Goal: Task Accomplishment & Management: Use online tool/utility

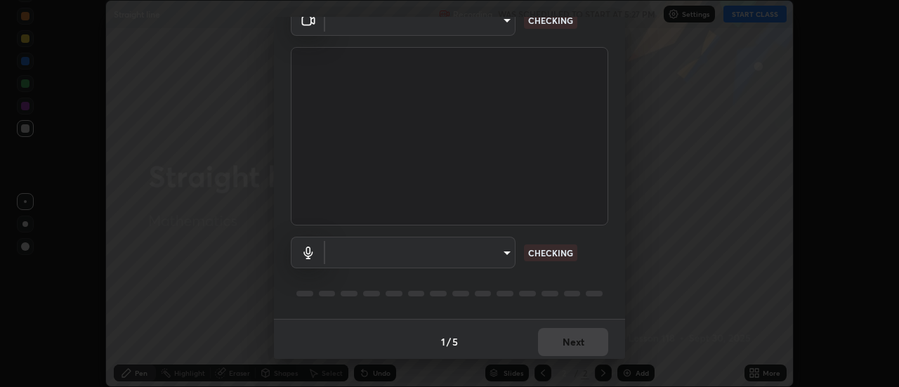
scroll to position [74, 0]
click at [491, 253] on body "Erase all Straight line Recording WAS SCHEDULED TO START AT 5:27 PM Settings ST…" at bounding box center [449, 193] width 899 height 387
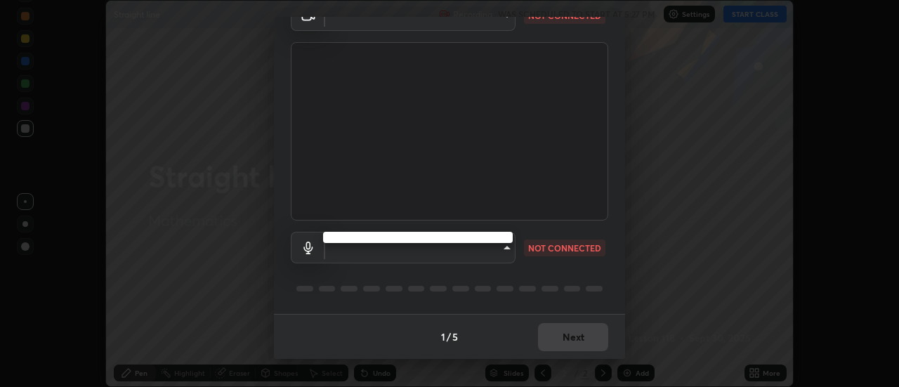
click at [461, 261] on div at bounding box center [449, 193] width 899 height 387
type input "22fd1baf326a4dc2477b81f4db25bcd6a257ae2ff3fe6e8918437301c5c1cc95"
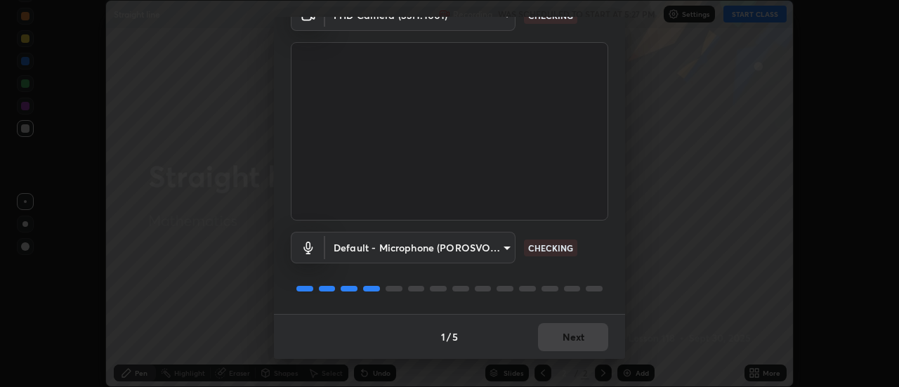
click at [487, 258] on body "Erase all Straight line Recording WAS SCHEDULED TO START AT 5:27 PM Settings ST…" at bounding box center [449, 193] width 899 height 387
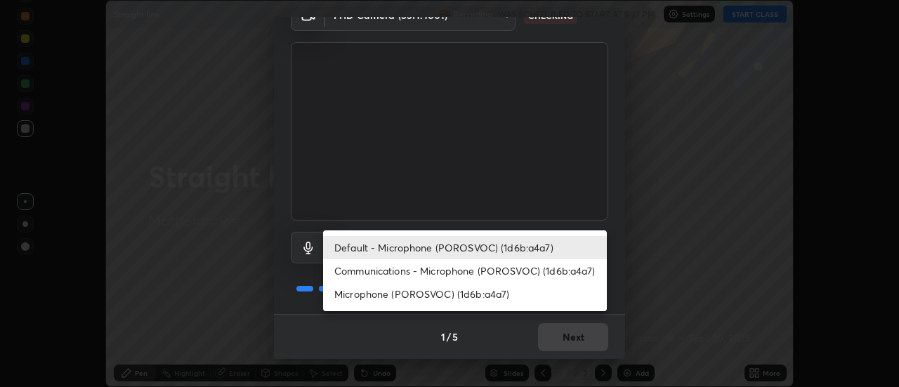
click at [491, 272] on li "Communications - Microphone (POROSVOC) (1d6b:a4a7)" at bounding box center [465, 270] width 284 height 23
type input "communications"
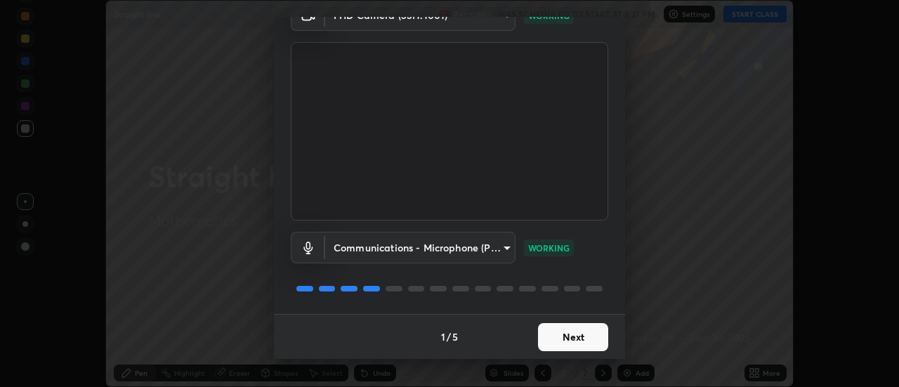
click at [558, 343] on button "Next" at bounding box center [573, 337] width 70 height 28
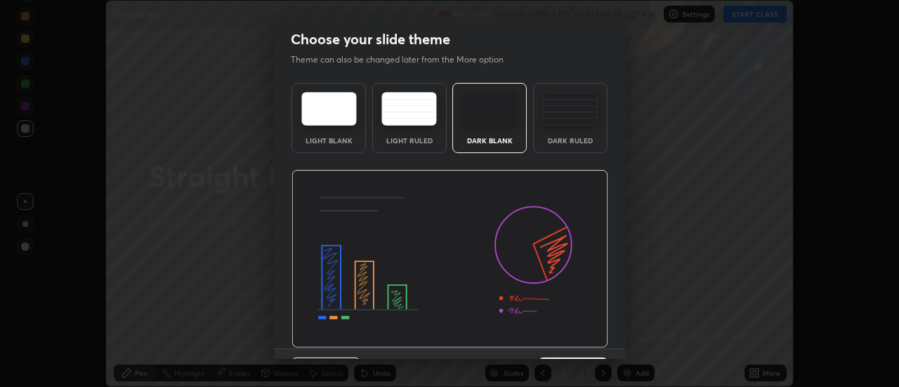
click at [563, 343] on img at bounding box center [450, 259] width 317 height 178
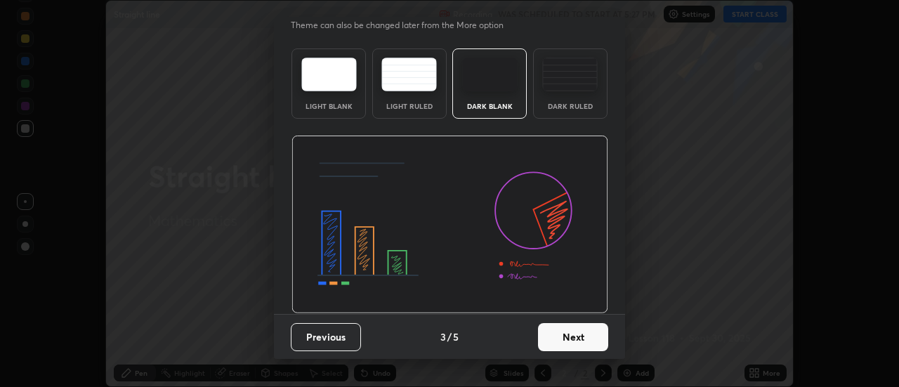
click at [565, 331] on button "Next" at bounding box center [573, 337] width 70 height 28
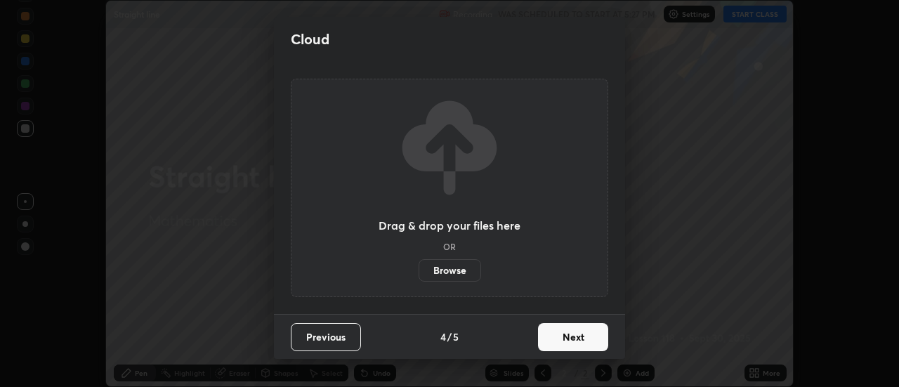
scroll to position [0, 0]
click at [568, 331] on button "Next" at bounding box center [573, 337] width 70 height 28
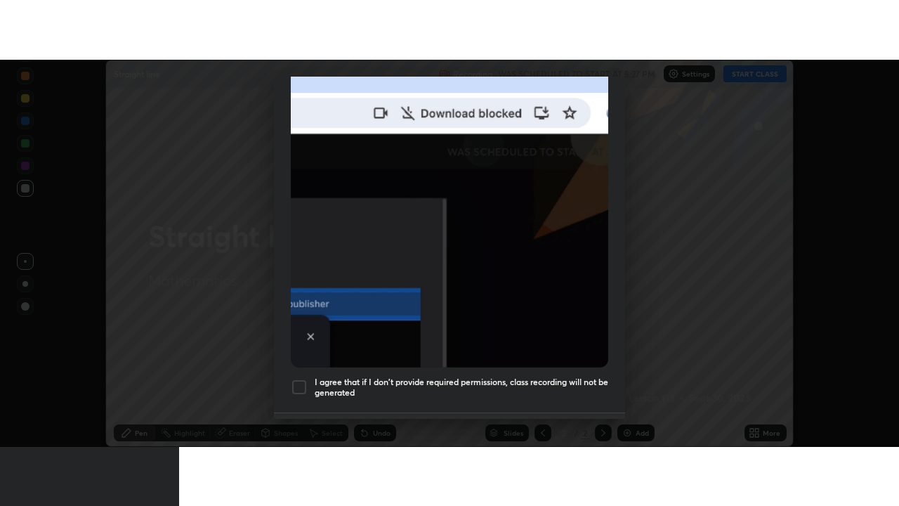
scroll to position [360, 0]
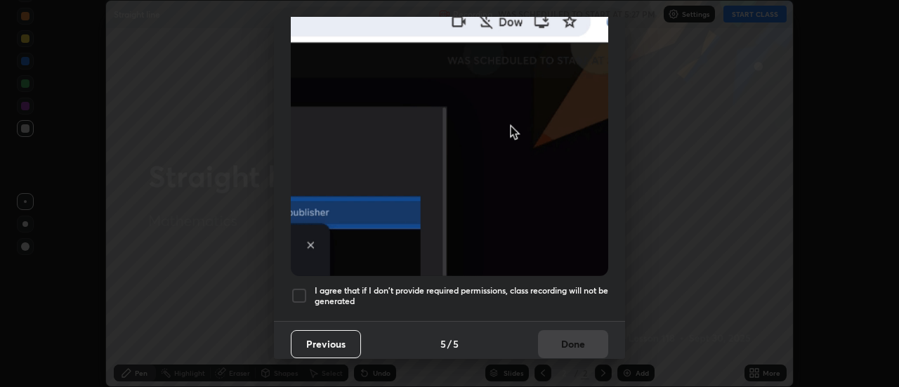
click at [339, 285] on h5 "I agree that if I don't provide required permissions, class recording will not …" at bounding box center [462, 296] width 294 height 22
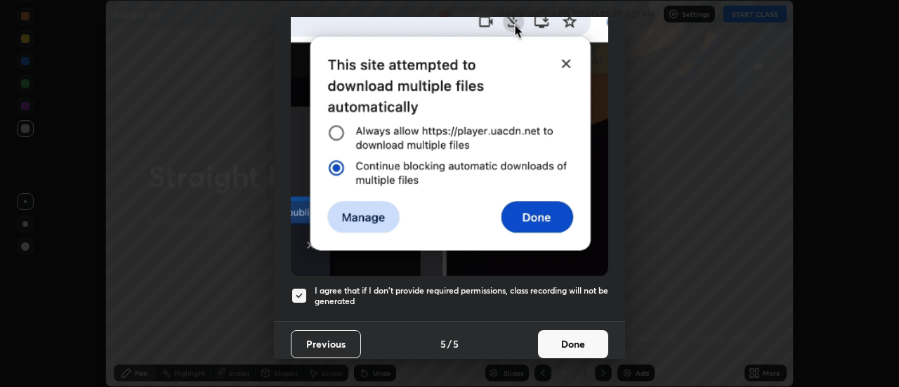
click at [550, 338] on button "Done" at bounding box center [573, 344] width 70 height 28
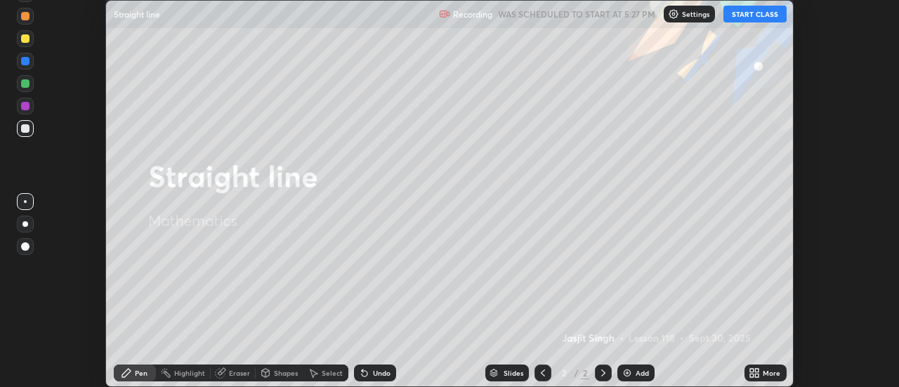
click at [732, 17] on button "START CLASS" at bounding box center [754, 14] width 63 height 17
click at [762, 372] on div "More" at bounding box center [766, 373] width 42 height 17
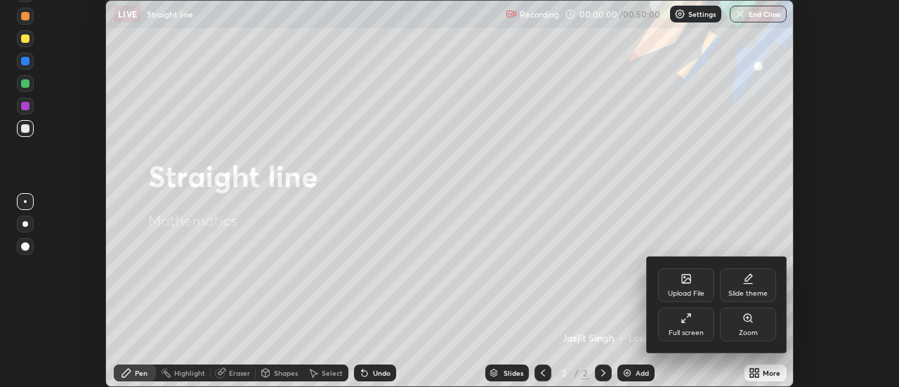
click at [685, 323] on icon at bounding box center [686, 318] width 11 height 11
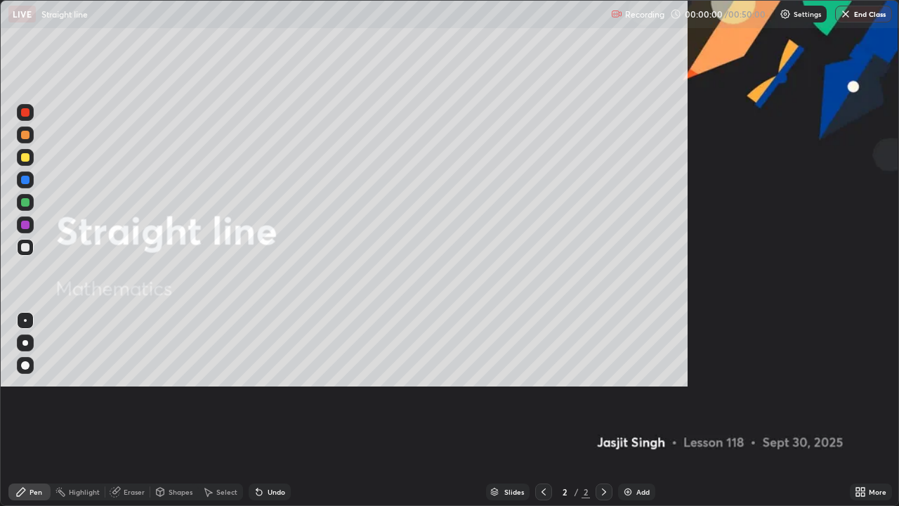
scroll to position [506, 899]
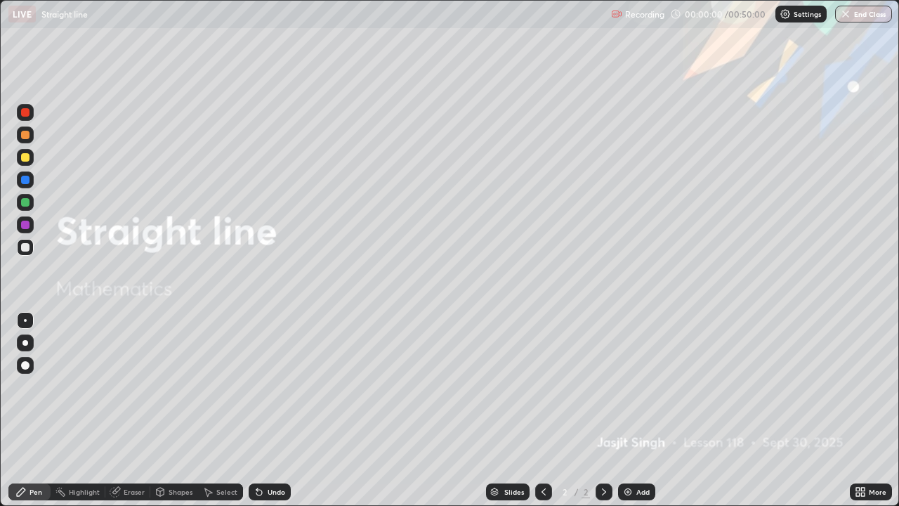
click at [638, 386] on div "Add" at bounding box center [642, 491] width 13 height 7
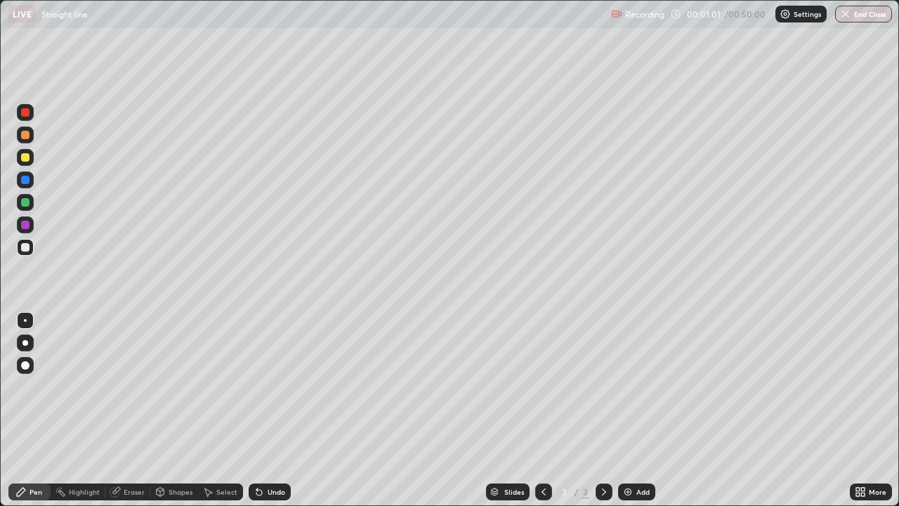
click at [31, 159] on div at bounding box center [25, 157] width 17 height 17
click at [29, 250] on div at bounding box center [25, 247] width 17 height 17
click at [27, 340] on div at bounding box center [25, 342] width 17 height 17
click at [276, 386] on div "Undo" at bounding box center [277, 491] width 18 height 7
click at [280, 386] on div "Undo" at bounding box center [277, 491] width 18 height 7
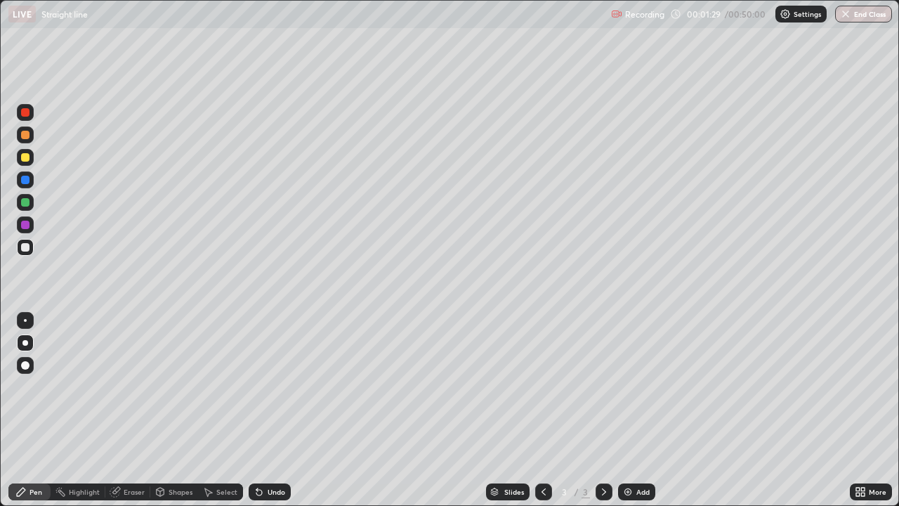
click at [27, 183] on div at bounding box center [25, 180] width 8 height 8
click at [275, 386] on div "Undo" at bounding box center [277, 491] width 18 height 7
click at [274, 386] on div "Undo" at bounding box center [277, 491] width 18 height 7
click at [281, 386] on div "Undo" at bounding box center [277, 491] width 18 height 7
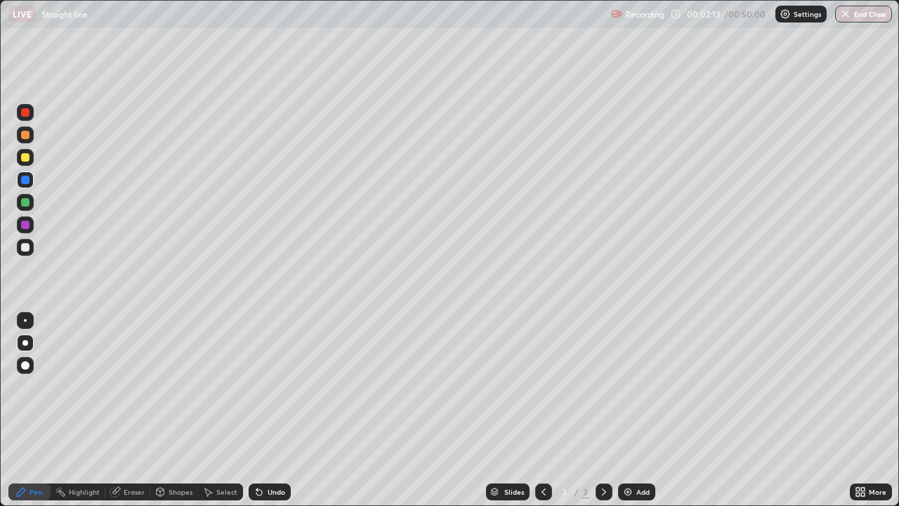
click at [277, 386] on div "Undo" at bounding box center [277, 491] width 18 height 7
click at [27, 228] on div at bounding box center [25, 225] width 8 height 8
click at [25, 183] on div at bounding box center [25, 180] width 8 height 8
click at [25, 248] on div at bounding box center [25, 247] width 8 height 8
click at [634, 386] on div "Add" at bounding box center [636, 491] width 37 height 17
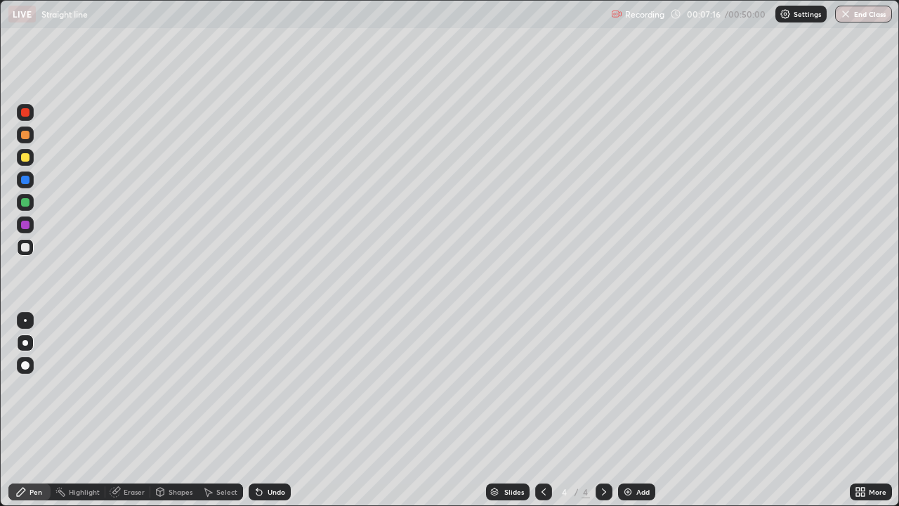
click at [26, 137] on div at bounding box center [25, 135] width 8 height 8
click at [263, 386] on div "Undo" at bounding box center [270, 491] width 42 height 17
click at [261, 386] on icon at bounding box center [259, 491] width 11 height 11
click at [26, 160] on div at bounding box center [25, 157] width 8 height 8
click at [27, 185] on div at bounding box center [25, 179] width 17 height 17
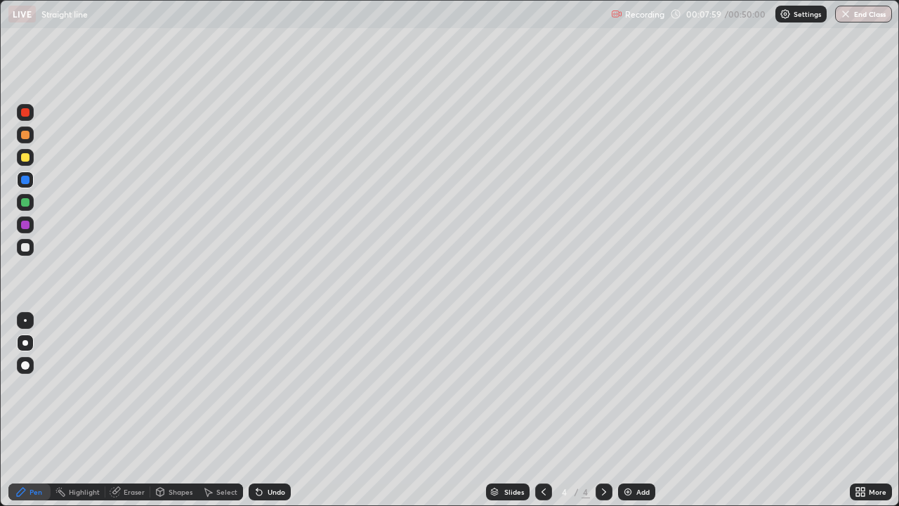
click at [273, 386] on div "Undo" at bounding box center [270, 491] width 42 height 17
click at [278, 386] on div "Undo" at bounding box center [277, 491] width 18 height 7
click at [280, 386] on div "Undo" at bounding box center [277, 491] width 18 height 7
click at [26, 228] on div at bounding box center [25, 225] width 8 height 8
click at [25, 251] on div at bounding box center [25, 247] width 8 height 8
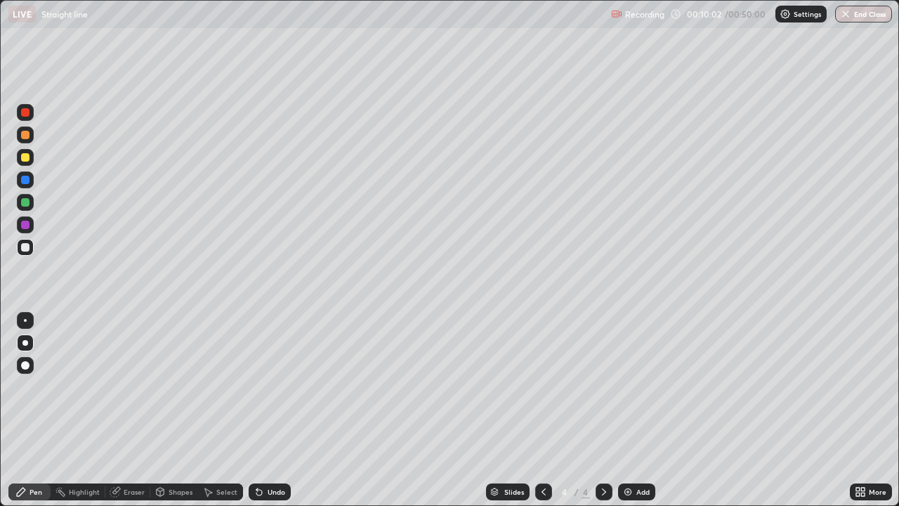
click at [27, 204] on div at bounding box center [25, 202] width 8 height 8
click at [270, 386] on div "Undo" at bounding box center [270, 491] width 42 height 17
click at [275, 386] on div "Undo" at bounding box center [277, 491] width 18 height 7
click at [603, 386] on icon at bounding box center [603, 491] width 11 height 11
click at [629, 386] on img at bounding box center [627, 491] width 11 height 11
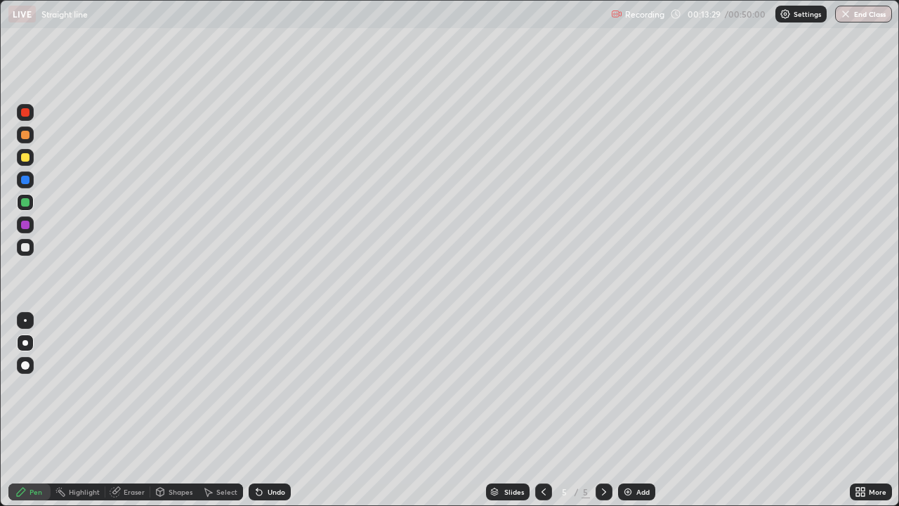
click at [25, 158] on div at bounding box center [25, 157] width 8 height 8
click at [542, 386] on icon at bounding box center [543, 491] width 11 height 11
click at [603, 386] on icon at bounding box center [603, 491] width 11 height 11
click at [542, 386] on icon at bounding box center [544, 491] width 4 height 7
click at [596, 386] on div at bounding box center [604, 491] width 17 height 17
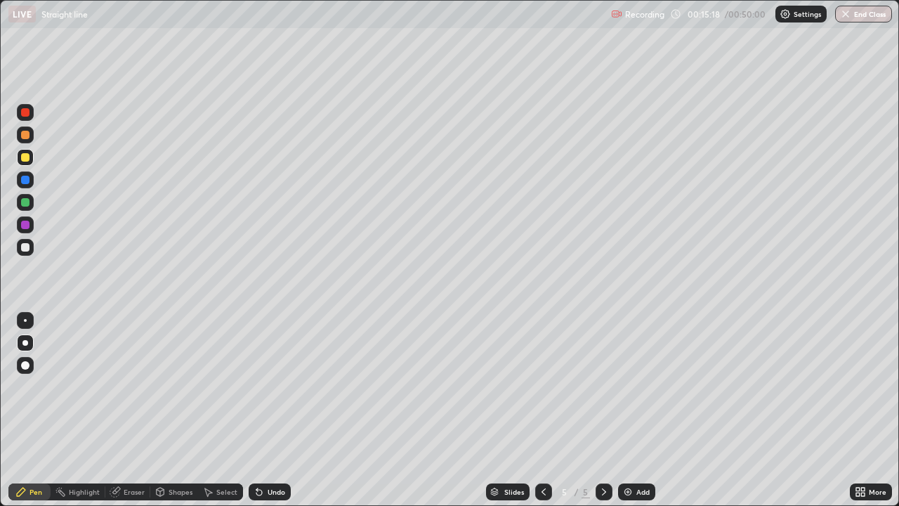
click at [31, 186] on div at bounding box center [25, 179] width 17 height 17
click at [536, 386] on div at bounding box center [543, 491] width 17 height 17
click at [277, 386] on div "Undo" at bounding box center [277, 491] width 18 height 7
click at [25, 225] on div at bounding box center [25, 225] width 8 height 8
click at [603, 386] on icon at bounding box center [603, 491] width 11 height 11
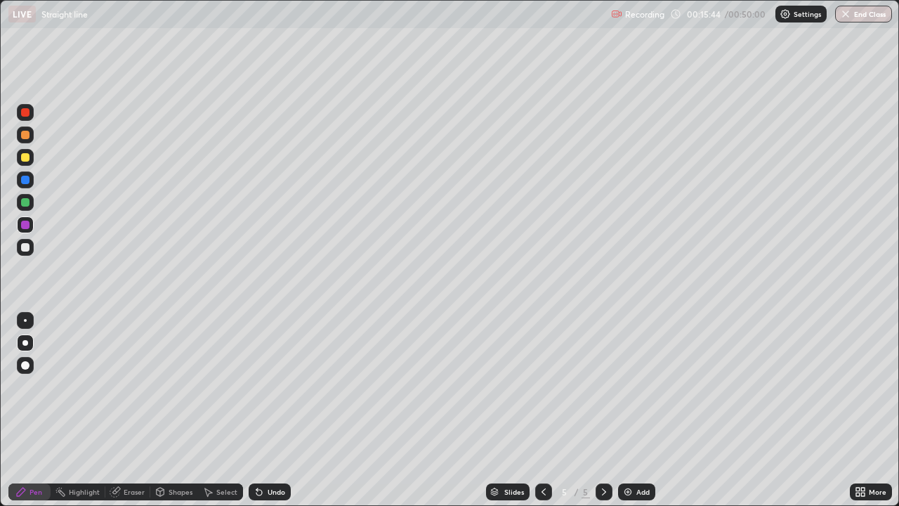
click at [277, 386] on div "Undo" at bounding box center [277, 491] width 18 height 7
click at [274, 386] on div "Undo" at bounding box center [277, 491] width 18 height 7
click at [275, 386] on div "Undo" at bounding box center [277, 491] width 18 height 7
click at [544, 386] on icon at bounding box center [543, 491] width 11 height 11
click at [262, 386] on icon at bounding box center [259, 491] width 11 height 11
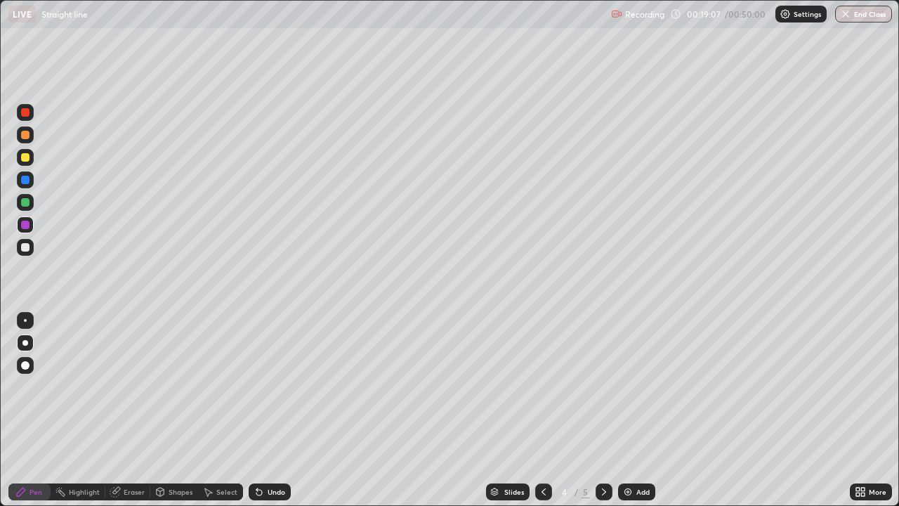
click at [281, 386] on div "Undo" at bounding box center [277, 491] width 18 height 7
click at [601, 386] on icon at bounding box center [603, 491] width 11 height 11
click at [542, 386] on icon at bounding box center [543, 491] width 11 height 11
click at [603, 386] on icon at bounding box center [603, 491] width 11 height 11
click at [539, 386] on div at bounding box center [543, 491] width 17 height 17
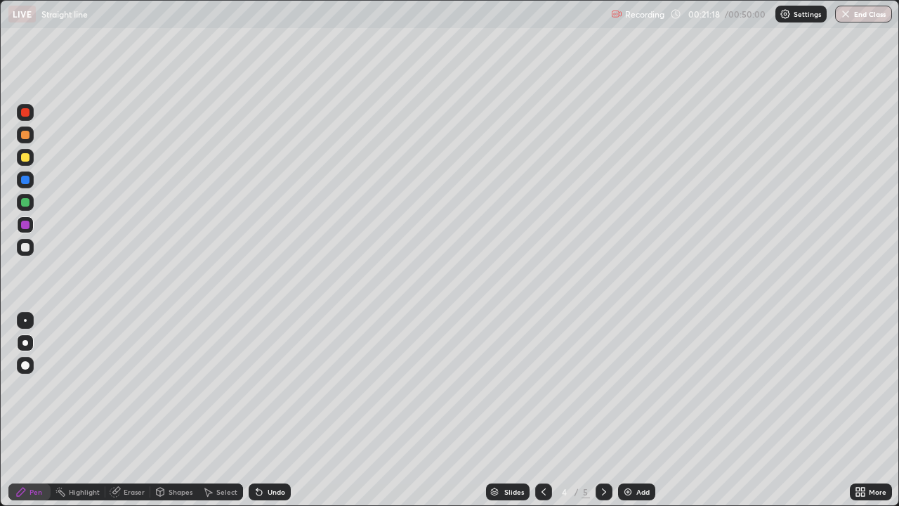
click at [605, 386] on icon at bounding box center [603, 491] width 11 height 11
click at [29, 249] on div at bounding box center [25, 247] width 8 height 8
click at [279, 386] on div "Undo" at bounding box center [270, 491] width 42 height 17
click at [25, 205] on div at bounding box center [25, 202] width 8 height 8
click at [277, 386] on div "Undo" at bounding box center [277, 491] width 18 height 7
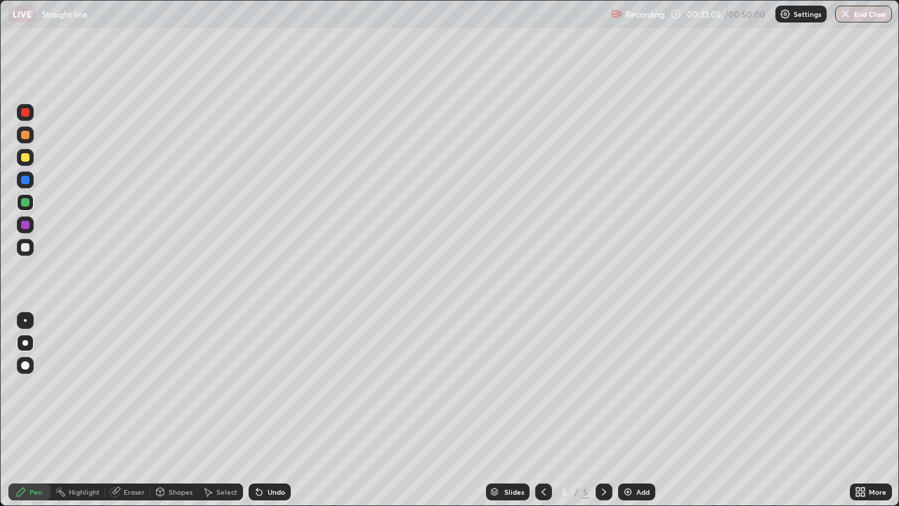
click at [276, 386] on div "Undo" at bounding box center [277, 491] width 18 height 7
click at [540, 386] on icon at bounding box center [543, 491] width 11 height 11
click at [603, 386] on icon at bounding box center [603, 491] width 11 height 11
click at [25, 246] on div at bounding box center [25, 247] width 8 height 8
click at [601, 386] on icon at bounding box center [603, 491] width 11 height 11
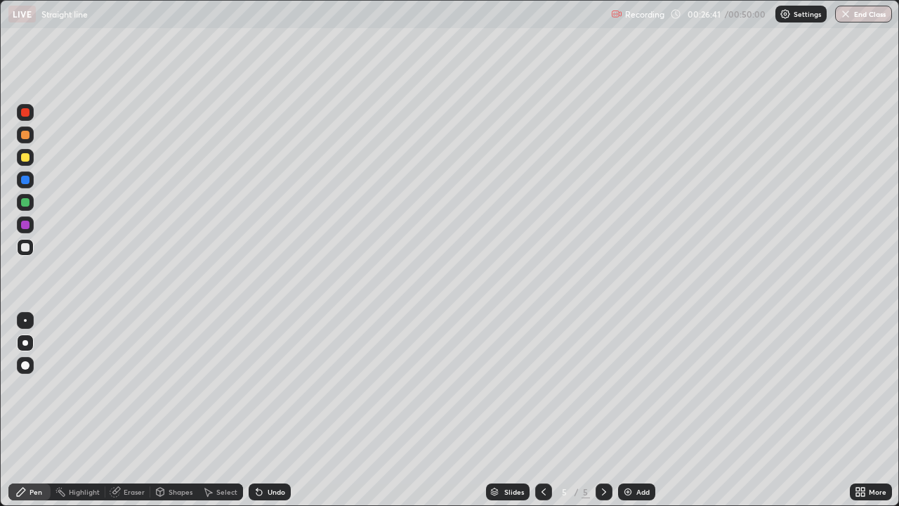
click at [633, 386] on div "Add" at bounding box center [636, 491] width 37 height 17
click at [263, 386] on div "Undo" at bounding box center [270, 491] width 42 height 17
click at [268, 386] on div "Undo" at bounding box center [270, 491] width 42 height 17
click at [542, 386] on icon at bounding box center [544, 491] width 4 height 7
click at [603, 386] on icon at bounding box center [603, 491] width 11 height 11
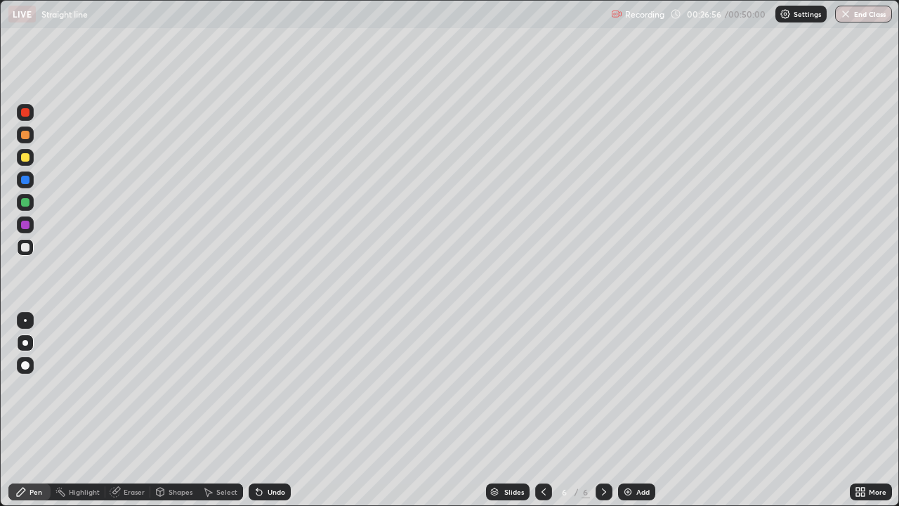
click at [266, 386] on div "Undo" at bounding box center [267, 492] width 48 height 28
click at [542, 386] on icon at bounding box center [543, 491] width 11 height 11
click at [596, 386] on div at bounding box center [604, 491] width 17 height 17
click at [284, 386] on div "Undo" at bounding box center [270, 491] width 42 height 17
click at [535, 386] on div at bounding box center [543, 491] width 17 height 17
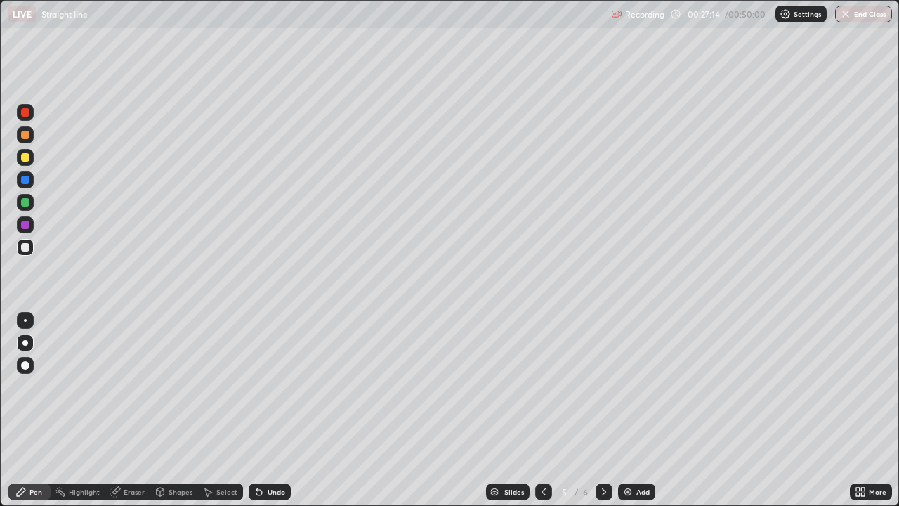
click at [603, 386] on icon at bounding box center [603, 491] width 11 height 11
click at [550, 386] on div at bounding box center [543, 491] width 17 height 17
click at [596, 386] on div at bounding box center [604, 491] width 17 height 17
click at [542, 386] on icon at bounding box center [544, 491] width 4 height 7
click at [596, 386] on div at bounding box center [604, 491] width 17 height 17
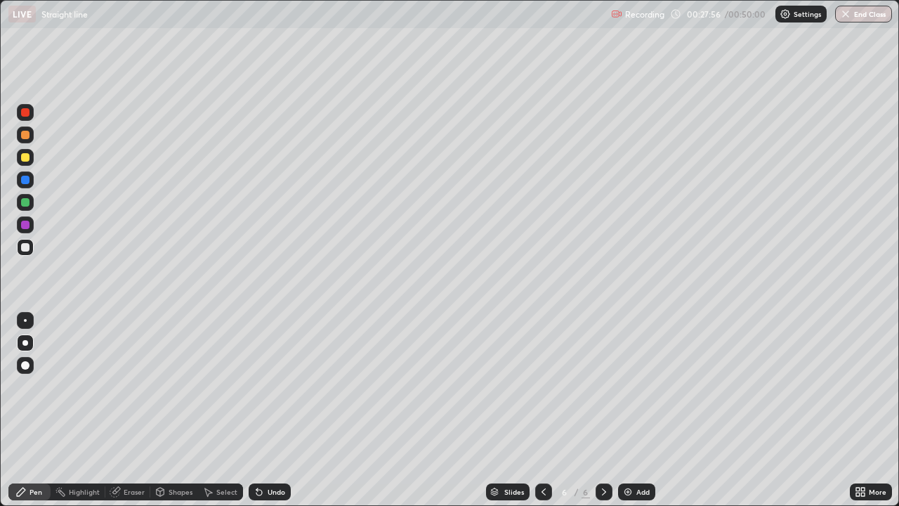
click at [25, 181] on div at bounding box center [25, 180] width 8 height 8
click at [28, 202] on div at bounding box center [25, 202] width 8 height 8
click at [31, 231] on div at bounding box center [25, 224] width 17 height 17
click at [273, 386] on div "Undo" at bounding box center [277, 491] width 18 height 7
click at [276, 386] on div "Undo" at bounding box center [277, 491] width 18 height 7
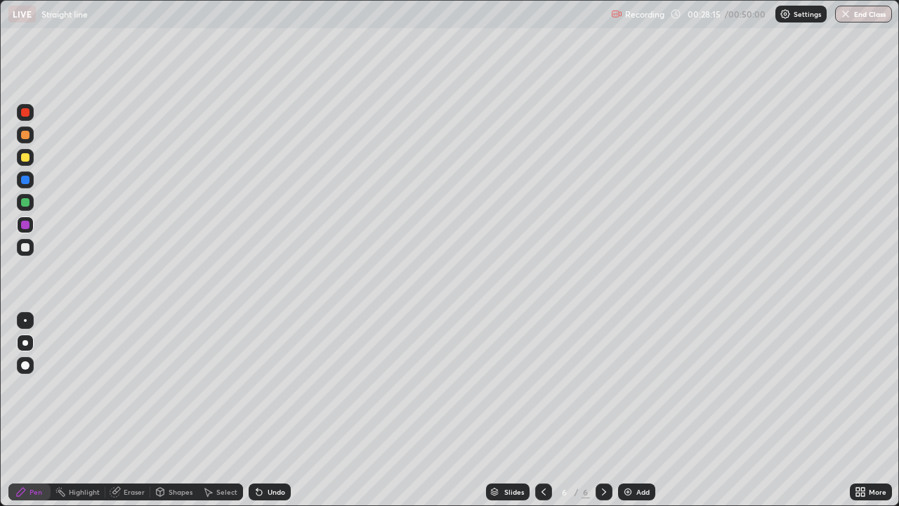
click at [270, 386] on div "Undo" at bounding box center [270, 491] width 42 height 17
click at [275, 386] on div "Undo" at bounding box center [277, 491] width 18 height 7
click at [634, 386] on div "Add" at bounding box center [636, 491] width 37 height 17
click at [27, 187] on div at bounding box center [25, 179] width 17 height 17
click at [268, 386] on div "Undo" at bounding box center [277, 491] width 18 height 7
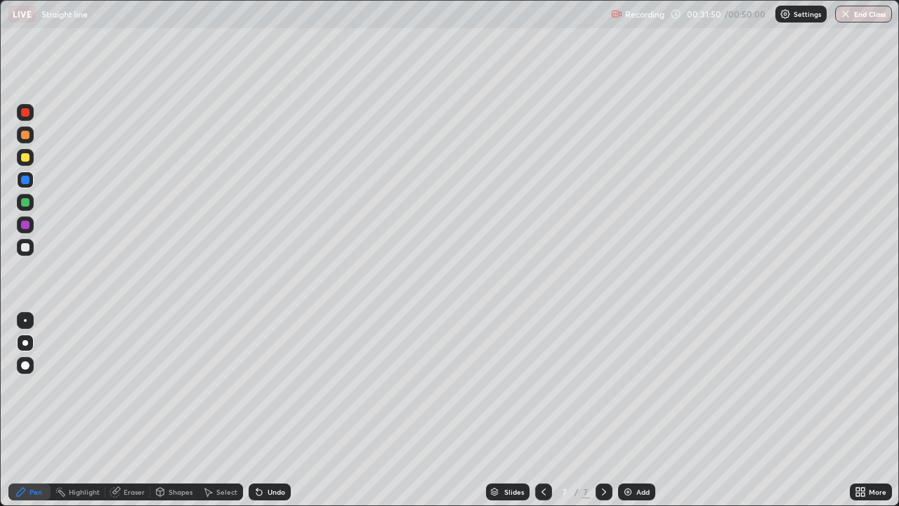
click at [25, 203] on div at bounding box center [25, 202] width 8 height 8
click at [285, 386] on div "Undo" at bounding box center [270, 491] width 42 height 17
click at [28, 185] on div at bounding box center [25, 179] width 17 height 17
click at [273, 386] on div "Undo" at bounding box center [277, 491] width 18 height 7
click at [26, 135] on div at bounding box center [25, 135] width 8 height 8
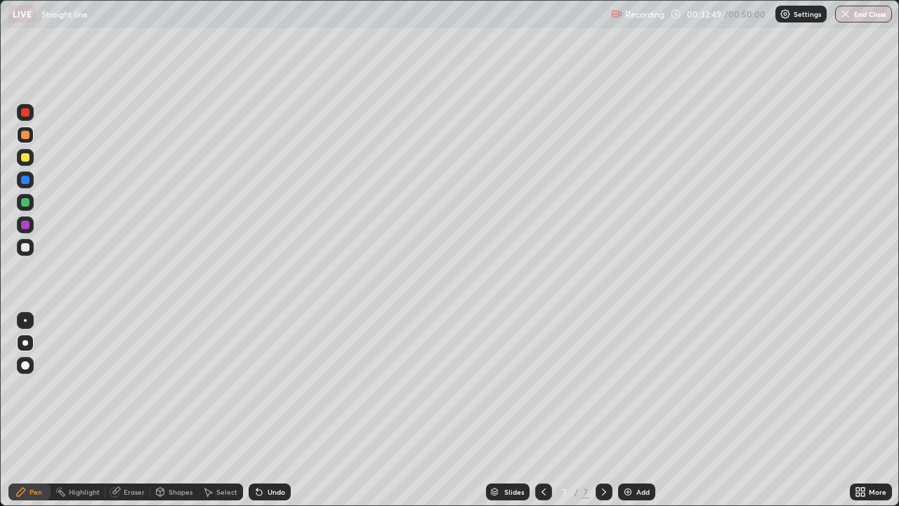
click at [270, 386] on div "Undo" at bounding box center [277, 491] width 18 height 7
click at [27, 227] on div at bounding box center [25, 225] width 8 height 8
click at [271, 386] on div "Undo" at bounding box center [277, 491] width 18 height 7
click at [27, 248] on div at bounding box center [25, 247] width 8 height 8
click at [268, 386] on div "Undo" at bounding box center [277, 491] width 18 height 7
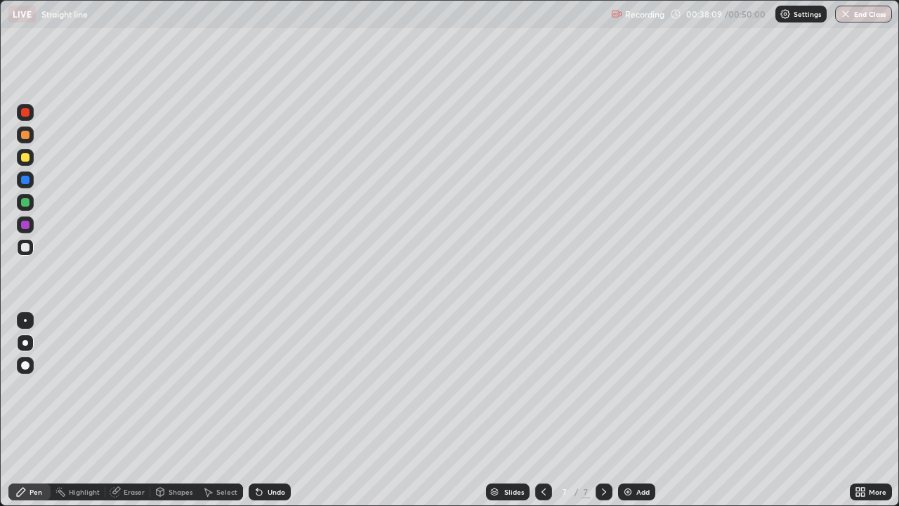
click at [274, 386] on div "Undo" at bounding box center [270, 491] width 42 height 17
click at [277, 386] on div "Undo" at bounding box center [270, 491] width 42 height 17
click at [276, 386] on div "Undo" at bounding box center [270, 491] width 42 height 17
click at [276, 386] on div "Undo" at bounding box center [277, 491] width 18 height 7
click at [277, 386] on div "Undo" at bounding box center [277, 491] width 18 height 7
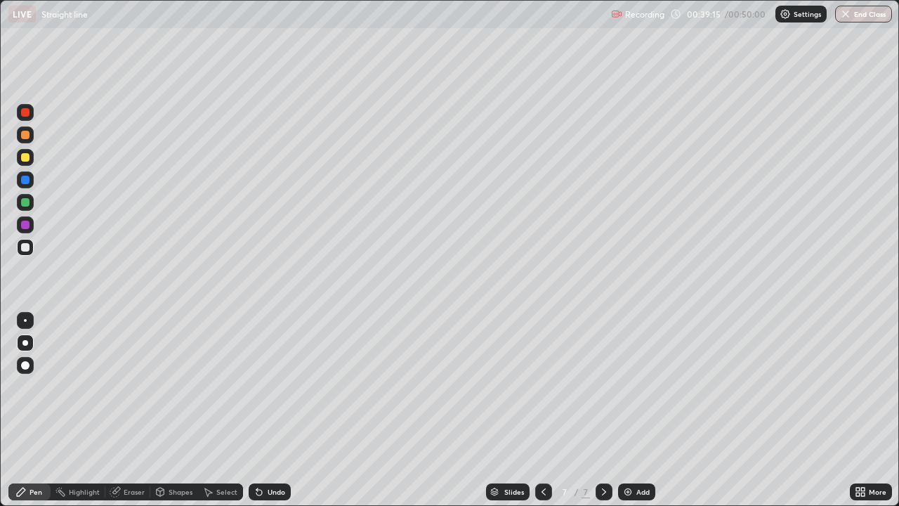
click at [280, 386] on div "Undo" at bounding box center [277, 491] width 18 height 7
click at [281, 386] on div "Undo" at bounding box center [270, 491] width 42 height 17
click at [279, 386] on div "Undo" at bounding box center [277, 491] width 18 height 7
click at [285, 386] on div "Undo" at bounding box center [270, 491] width 42 height 17
click at [30, 181] on div at bounding box center [25, 179] width 17 height 17
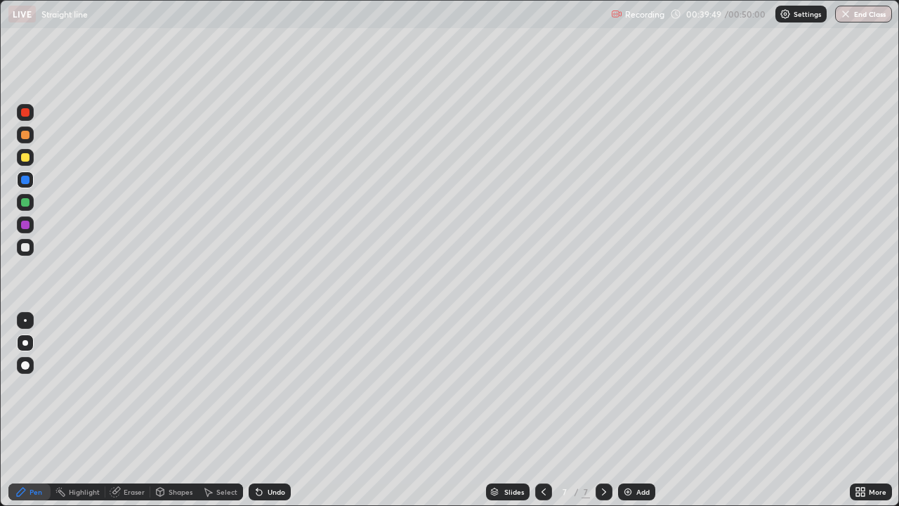
click at [32, 229] on div at bounding box center [25, 224] width 17 height 17
click at [279, 386] on div "Undo" at bounding box center [277, 491] width 18 height 7
click at [278, 386] on div "Undo" at bounding box center [277, 491] width 18 height 7
click at [25, 183] on div at bounding box center [25, 180] width 8 height 8
click at [268, 386] on div "Undo" at bounding box center [277, 491] width 18 height 7
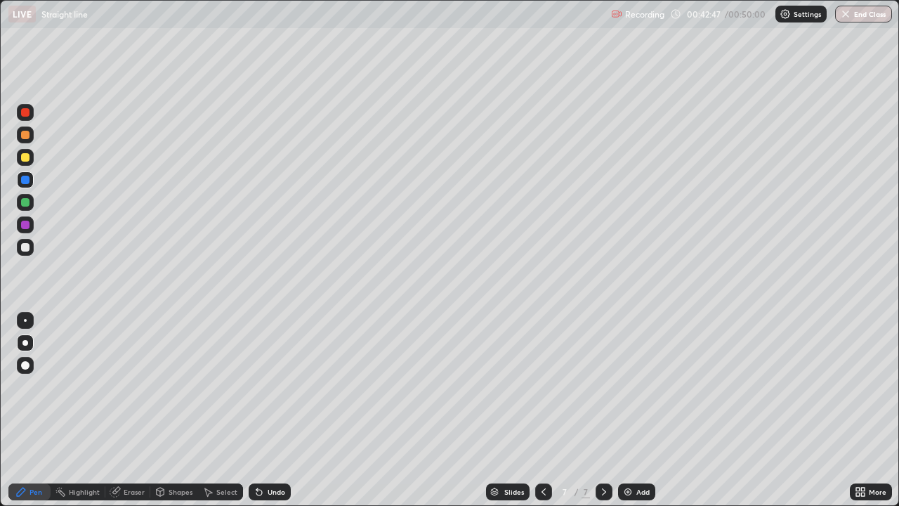
click at [24, 249] on div at bounding box center [25, 247] width 8 height 8
click at [257, 386] on icon at bounding box center [259, 493] width 6 height 6
click at [714, 17] on div "00:45:25" at bounding box center [705, 14] width 39 height 8
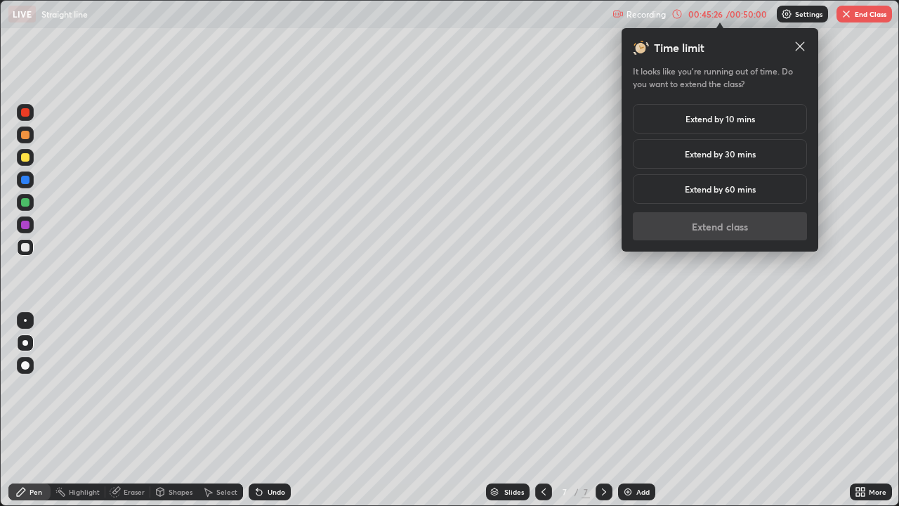
click at [718, 155] on h5 "Extend by 30 mins" at bounding box center [720, 154] width 71 height 13
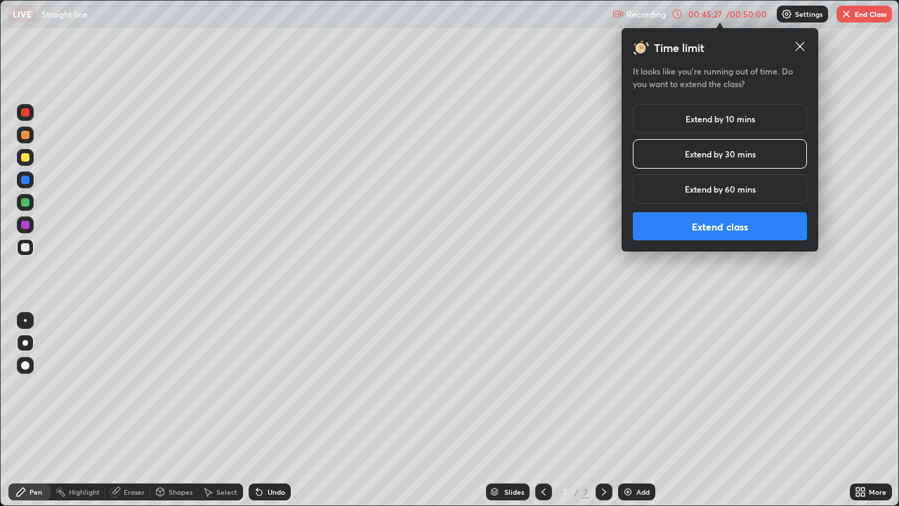
click at [713, 233] on button "Extend class" at bounding box center [720, 226] width 174 height 28
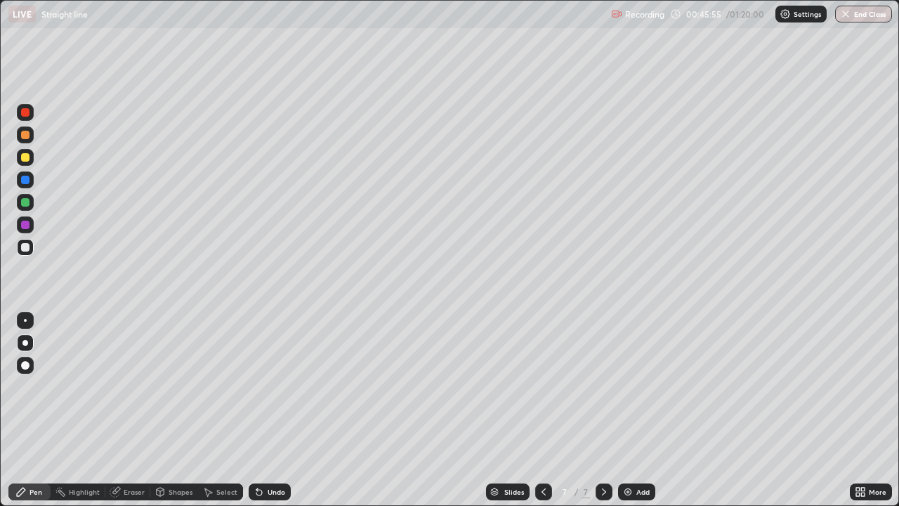
click at [625, 386] on img at bounding box center [627, 491] width 11 height 11
click at [29, 228] on div at bounding box center [25, 224] width 17 height 17
click at [25, 248] on div at bounding box center [25, 247] width 8 height 8
click at [256, 386] on icon at bounding box center [256, 488] width 1 height 1
click at [270, 386] on div "Undo" at bounding box center [270, 491] width 42 height 17
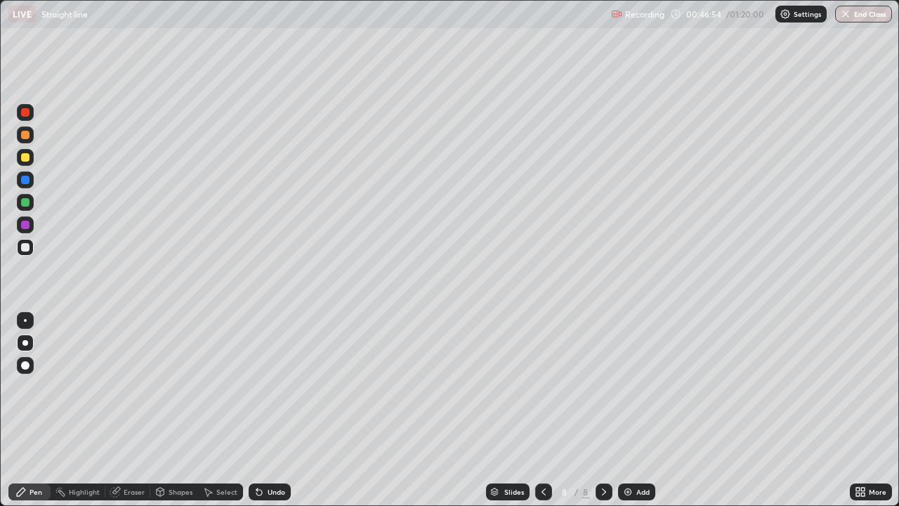
click at [28, 205] on div at bounding box center [25, 202] width 8 height 8
click at [27, 159] on div at bounding box center [25, 157] width 8 height 8
click at [29, 249] on div at bounding box center [25, 247] width 8 height 8
click at [30, 208] on div at bounding box center [25, 202] width 17 height 17
click at [279, 386] on div "Undo" at bounding box center [277, 491] width 18 height 7
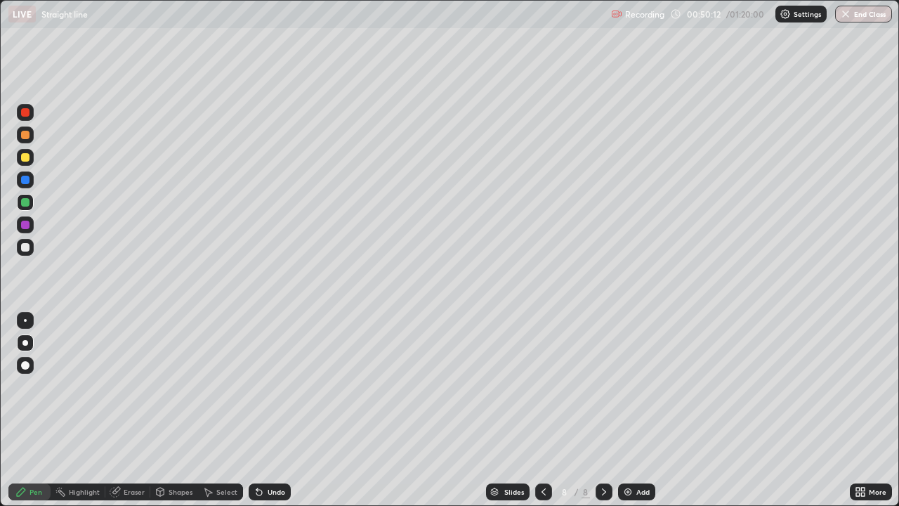
click at [636, 386] on div "Add" at bounding box center [642, 491] width 13 height 7
click at [26, 135] on div at bounding box center [25, 135] width 8 height 8
click at [26, 202] on div at bounding box center [25, 202] width 8 height 8
click at [26, 182] on div at bounding box center [25, 180] width 8 height 8
click at [32, 205] on div at bounding box center [25, 202] width 17 height 17
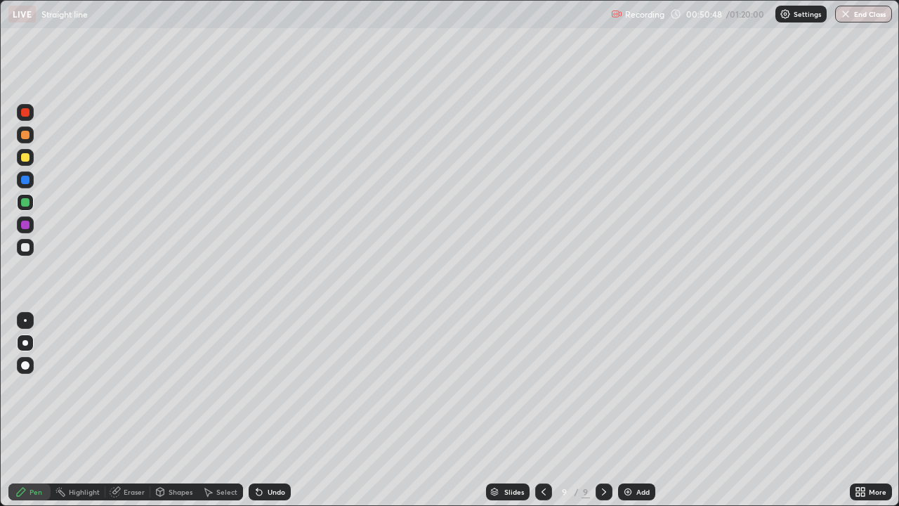
click at [27, 228] on div at bounding box center [25, 225] width 8 height 8
click at [28, 182] on div at bounding box center [25, 180] width 8 height 8
click at [29, 160] on div at bounding box center [25, 157] width 17 height 17
click at [26, 249] on div at bounding box center [25, 247] width 8 height 8
click at [30, 140] on div at bounding box center [25, 134] width 17 height 17
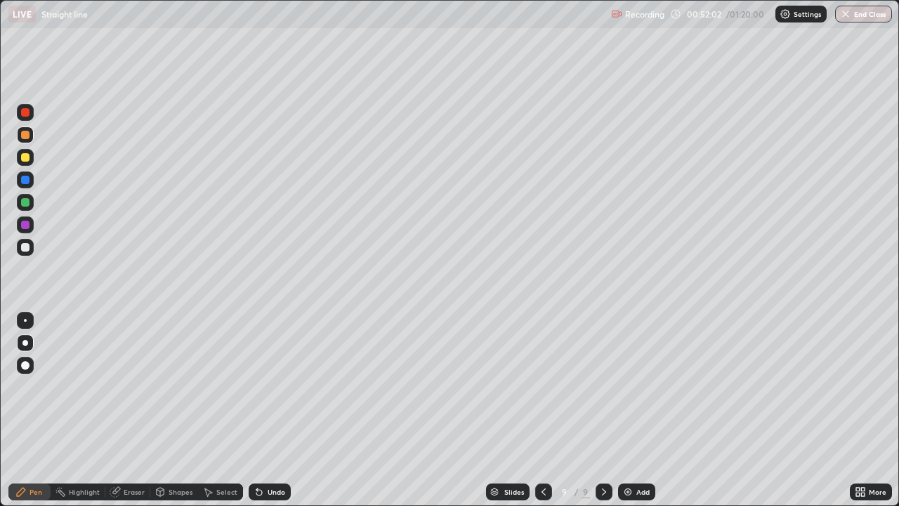
click at [25, 113] on div at bounding box center [25, 112] width 8 height 8
click at [268, 386] on div "Undo" at bounding box center [270, 491] width 42 height 17
click at [24, 225] on div at bounding box center [25, 225] width 8 height 8
click at [22, 249] on div at bounding box center [25, 247] width 8 height 8
click at [288, 386] on div "Undo" at bounding box center [270, 491] width 42 height 17
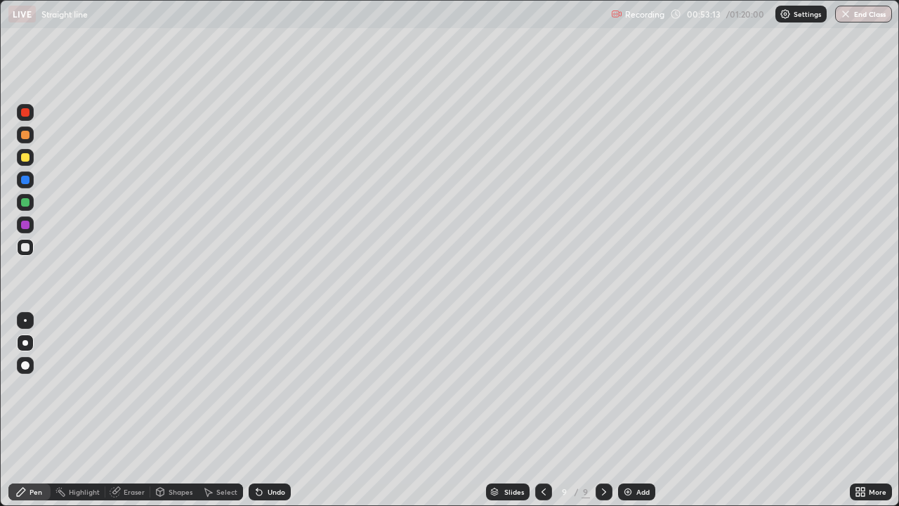
click at [288, 386] on div "Undo" at bounding box center [270, 491] width 42 height 17
click at [282, 386] on div "Undo" at bounding box center [277, 491] width 18 height 7
click at [277, 386] on div "Undo" at bounding box center [277, 491] width 18 height 7
click at [268, 386] on div "Undo" at bounding box center [277, 491] width 18 height 7
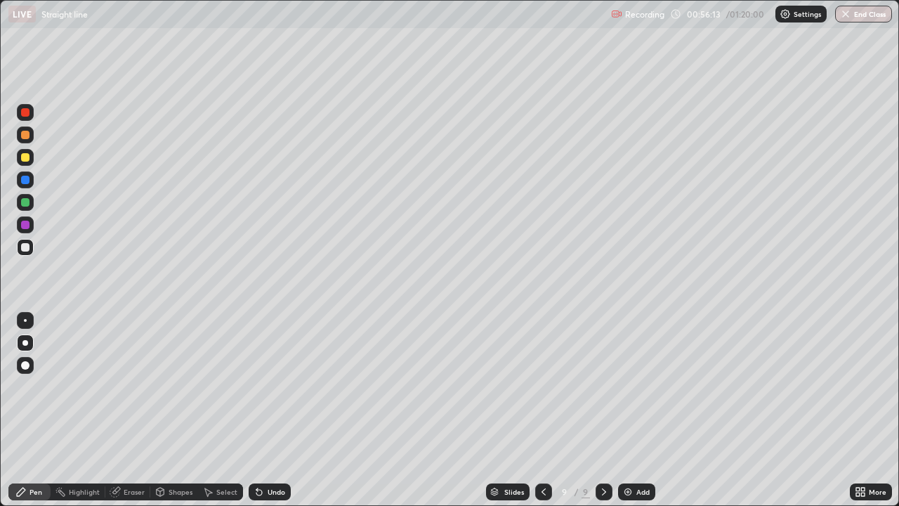
click at [25, 157] on div at bounding box center [25, 157] width 8 height 8
click at [275, 386] on div "Undo" at bounding box center [277, 491] width 18 height 7
click at [25, 227] on div at bounding box center [25, 225] width 8 height 8
click at [629, 386] on img at bounding box center [627, 491] width 11 height 11
click at [27, 158] on div at bounding box center [25, 157] width 8 height 8
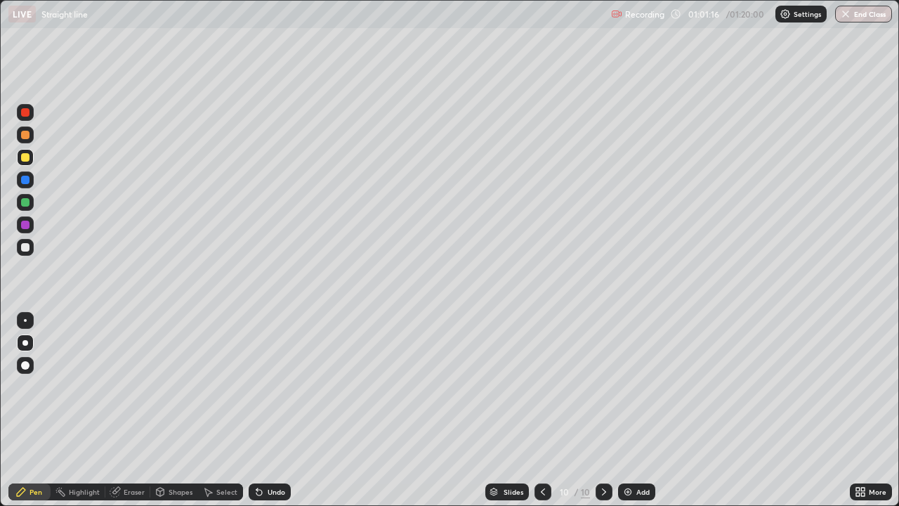
click at [844, 20] on button "End Class" at bounding box center [863, 14] width 57 height 17
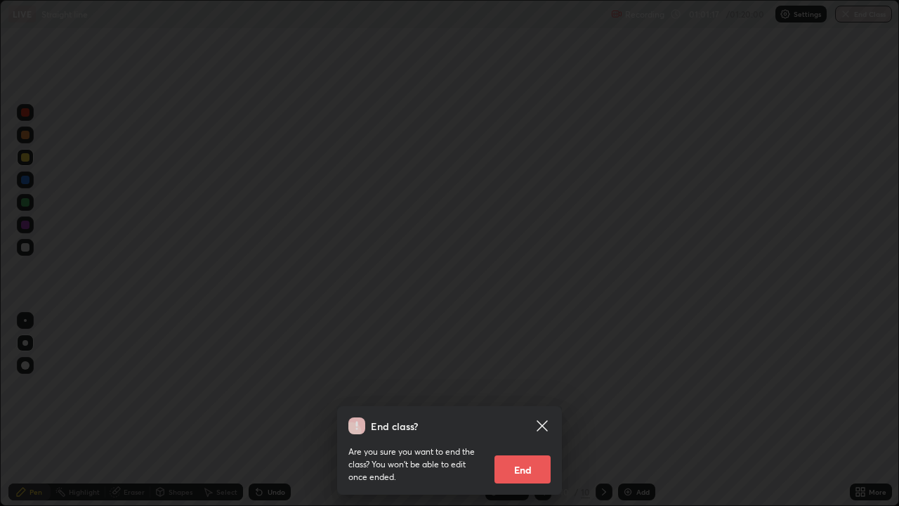
click at [535, 386] on button "End" at bounding box center [522, 469] width 56 height 28
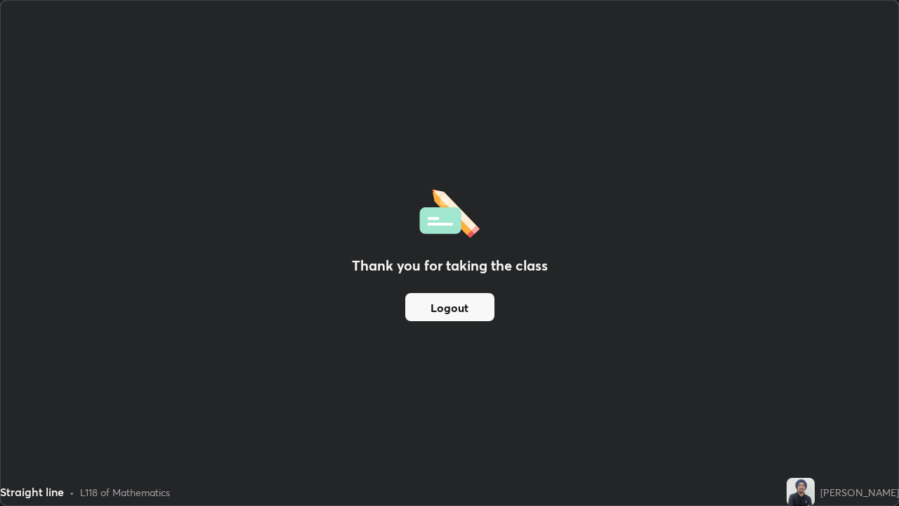
click at [454, 315] on button "Logout" at bounding box center [449, 307] width 89 height 28
